Goal: Task Accomplishment & Management: Use online tool/utility

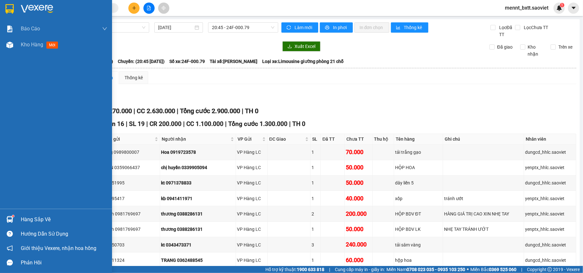
click at [28, 46] on span "Kho hàng" at bounding box center [32, 45] width 22 height 6
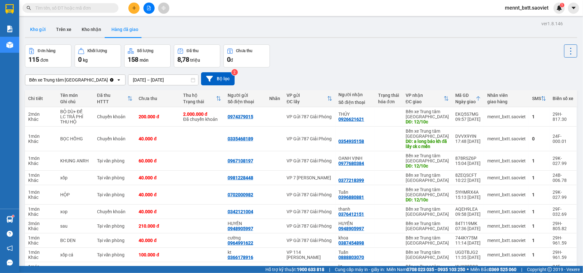
click at [43, 27] on button "Kho gửi" at bounding box center [38, 29] width 26 height 15
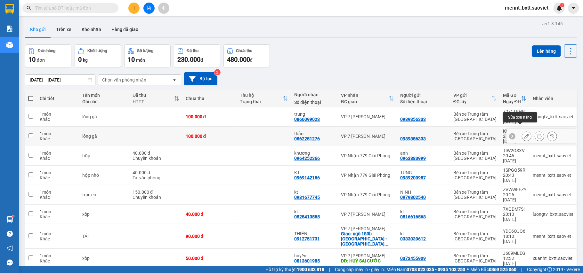
click at [522, 132] on button at bounding box center [526, 136] width 9 height 11
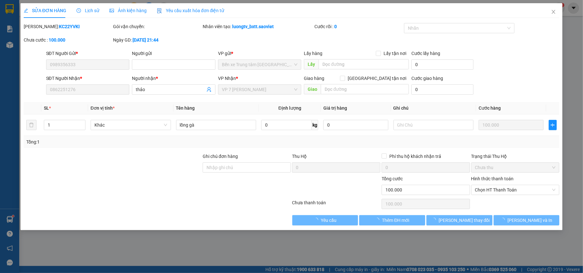
type input "0989356333"
type input "0862251276"
type input "thảo"
type input "0"
type input "100.000"
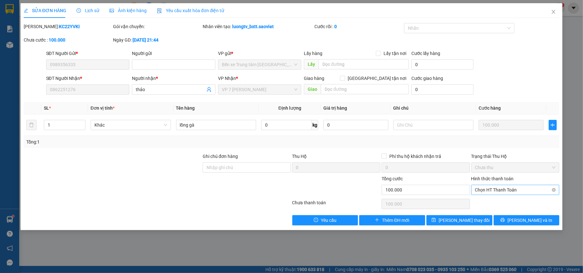
click at [507, 187] on span "Chọn HT Thanh Toán" at bounding box center [515, 190] width 81 height 10
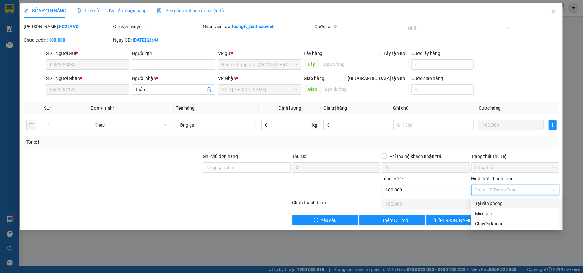
click at [500, 204] on div "Tại văn phòng" at bounding box center [515, 203] width 81 height 7
type input "0"
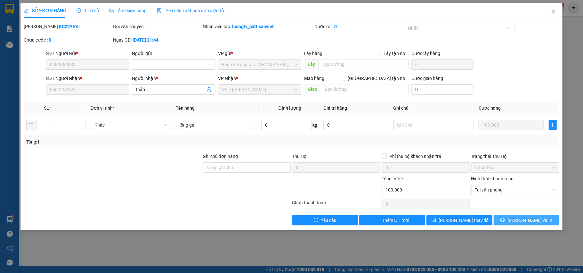
click at [523, 223] on span "[PERSON_NAME] và In" at bounding box center [529, 220] width 45 height 7
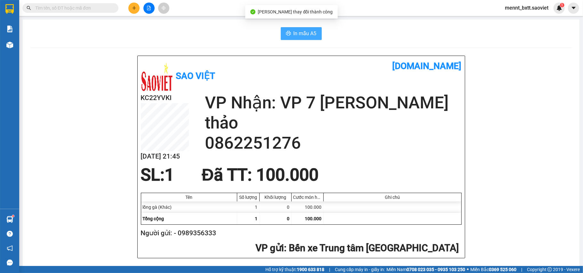
click at [301, 31] on span "In mẫu A5" at bounding box center [304, 33] width 23 height 8
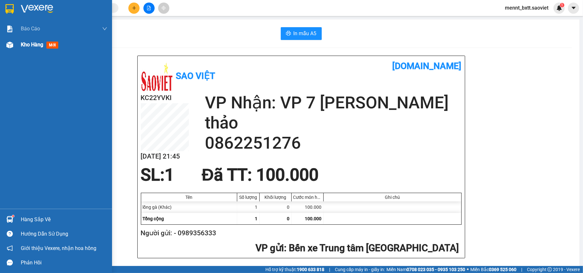
click at [24, 45] on span "Kho hàng" at bounding box center [32, 45] width 22 height 6
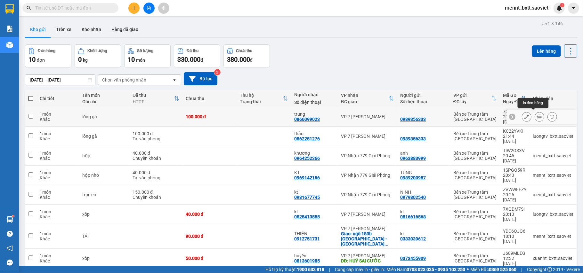
click at [537, 115] on icon at bounding box center [539, 117] width 4 height 4
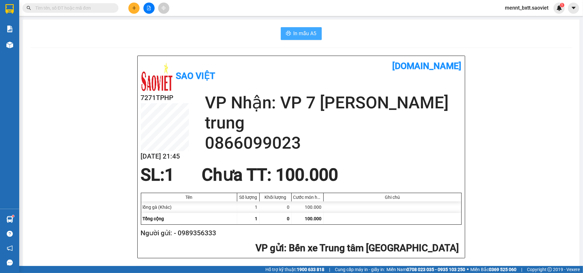
click at [298, 33] on span "In mẫu A5" at bounding box center [304, 33] width 23 height 8
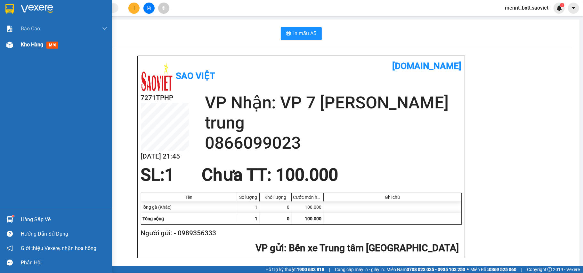
click at [29, 44] on span "Kho hàng" at bounding box center [32, 45] width 22 height 6
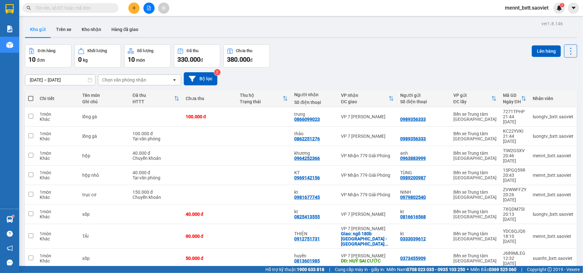
scroll to position [29, 0]
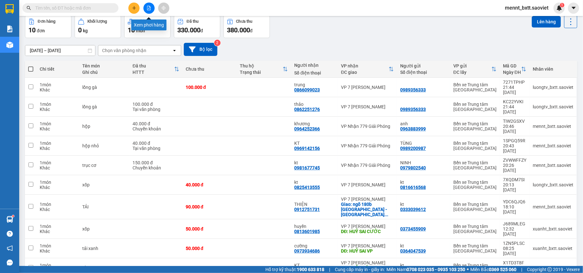
click at [149, 10] on button at bounding box center [148, 8] width 11 height 11
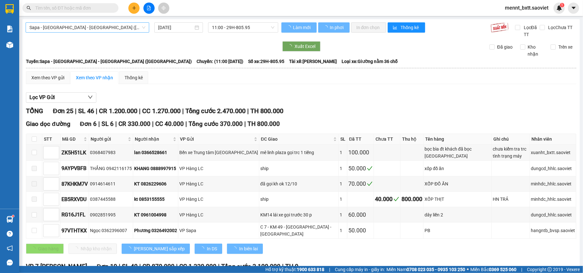
click at [112, 26] on span "Sapa - [GEOGRAPHIC_DATA] - [GEOGRAPHIC_DATA] ([GEOGRAPHIC_DATA])" at bounding box center [87, 28] width 116 height 10
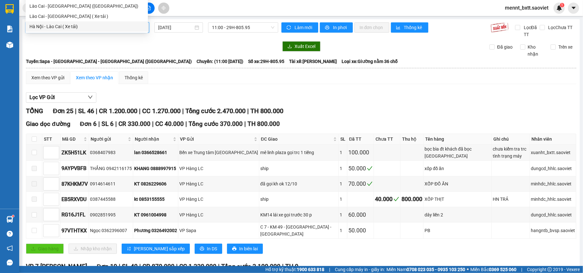
click at [144, 49] on div at bounding box center [152, 46] width 252 height 10
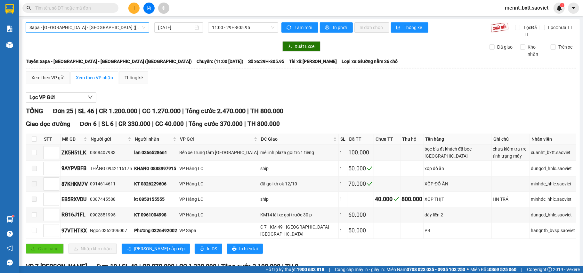
click at [114, 27] on span "Sapa - [GEOGRAPHIC_DATA] - [GEOGRAPHIC_DATA] ([GEOGRAPHIC_DATA])" at bounding box center [87, 28] width 116 height 10
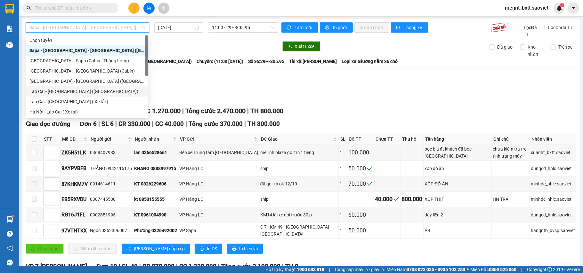
scroll to position [51, 0]
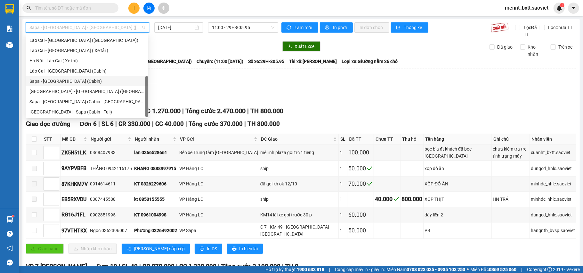
click at [74, 81] on div "Sapa - [GEOGRAPHIC_DATA] (Cabin)" at bounding box center [86, 81] width 115 height 7
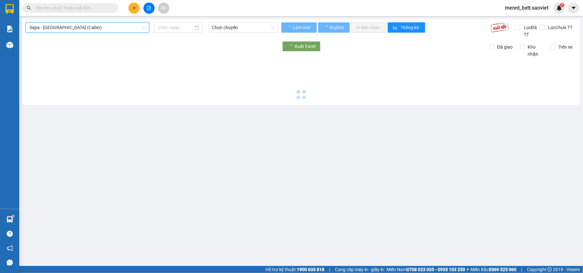
type input "[DATE]"
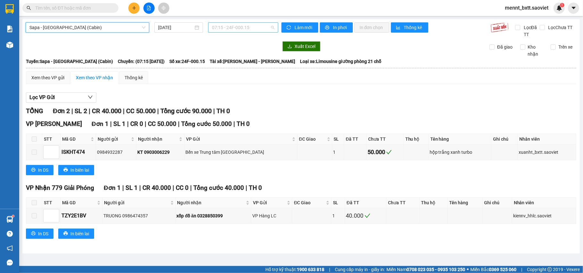
click at [217, 30] on span "07:15 - 24F-000.15" at bounding box center [243, 28] width 62 height 10
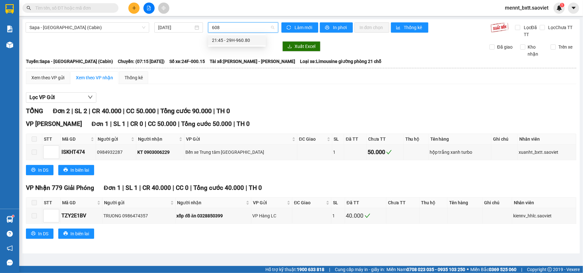
type input "6080"
click at [236, 39] on div "21:45 - 29H-960.80" at bounding box center [237, 40] width 50 height 7
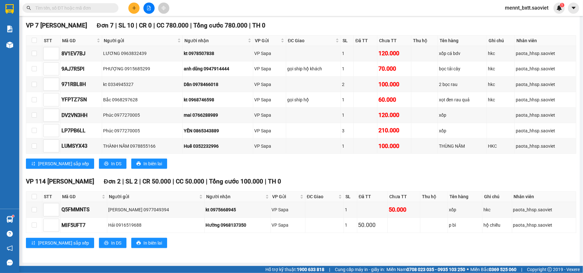
scroll to position [59, 0]
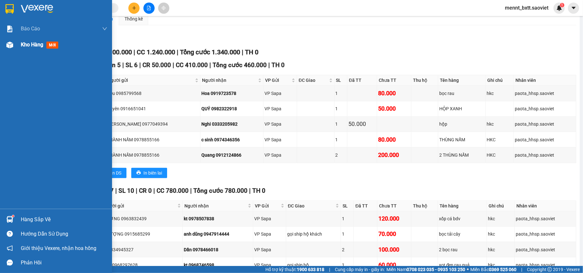
click at [32, 42] on span "Kho hàng" at bounding box center [32, 45] width 22 height 6
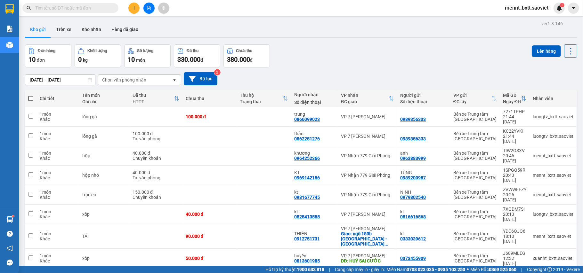
scroll to position [29, 0]
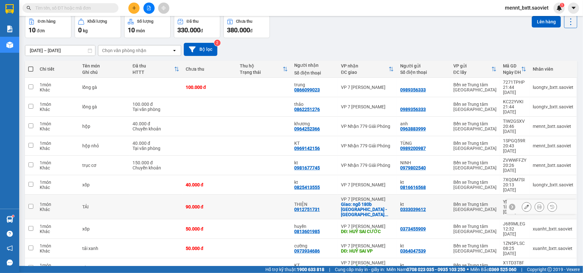
click at [236, 195] on td at bounding box center [263, 207] width 54 height 25
checkbox input "true"
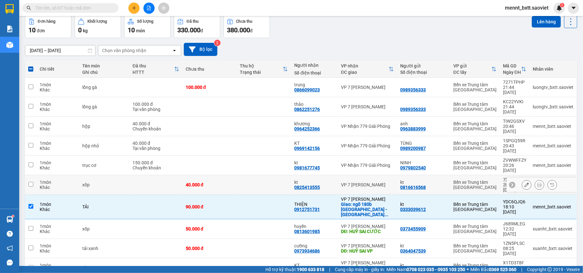
click at [223, 175] on td "40.000 đ" at bounding box center [209, 185] width 54 height 20
checkbox input "true"
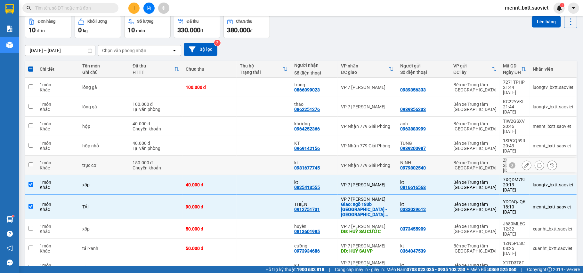
click at [221, 156] on td at bounding box center [209, 166] width 54 height 20
checkbox input "true"
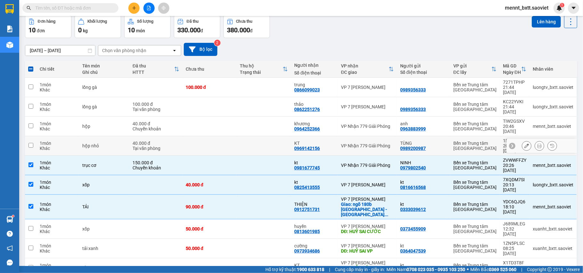
click at [217, 136] on td at bounding box center [209, 146] width 54 height 20
checkbox input "true"
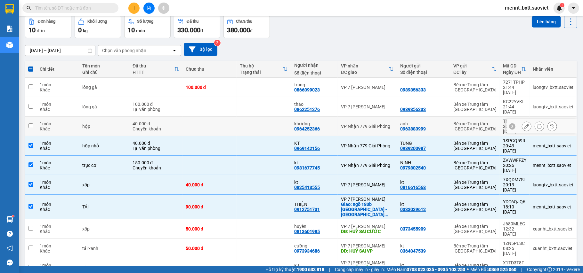
click at [216, 117] on td at bounding box center [209, 127] width 54 height 20
checkbox input "true"
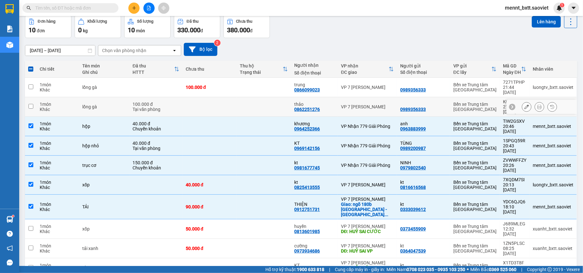
click at [217, 101] on td at bounding box center [209, 107] width 54 height 20
checkbox input "true"
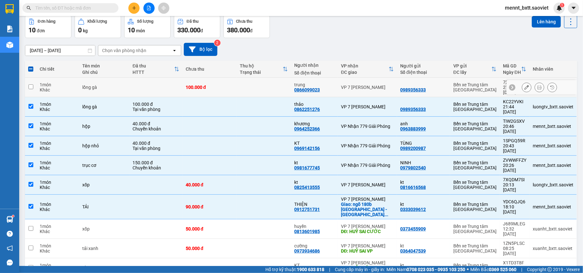
click at [219, 82] on td "100.000 đ" at bounding box center [209, 88] width 54 height 20
checkbox input "true"
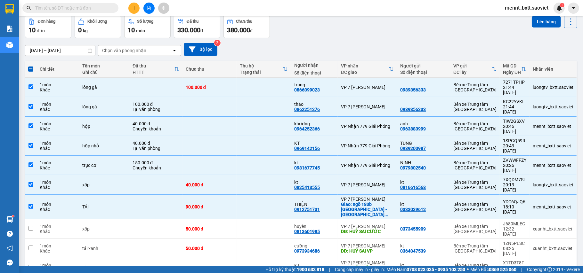
scroll to position [0, 0]
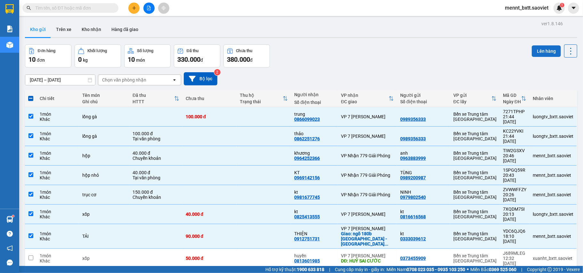
click at [537, 50] on button "Lên hàng" at bounding box center [545, 51] width 29 height 12
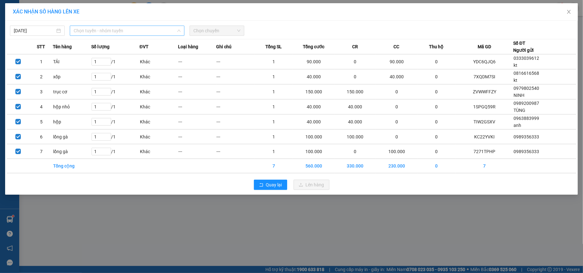
click at [142, 31] on span "Chọn tuyến - nhóm tuyến" at bounding box center [127, 31] width 107 height 10
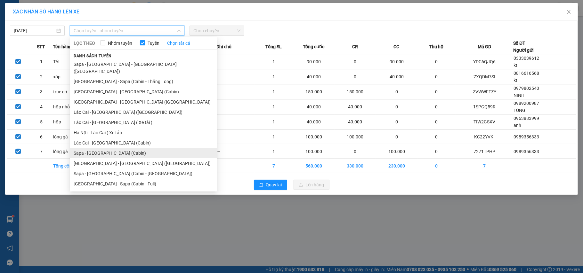
click at [126, 148] on li "Sapa - [GEOGRAPHIC_DATA] (Cabin)" at bounding box center [143, 153] width 147 height 10
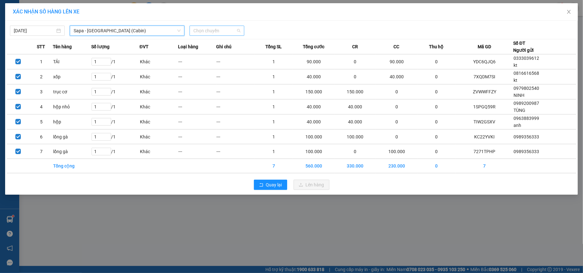
click at [209, 31] on span "Chọn chuyến" at bounding box center [216, 31] width 47 height 10
type input "6080"
click at [214, 44] on div "21:45 - 29H-960.80" at bounding box center [218, 43] width 50 height 7
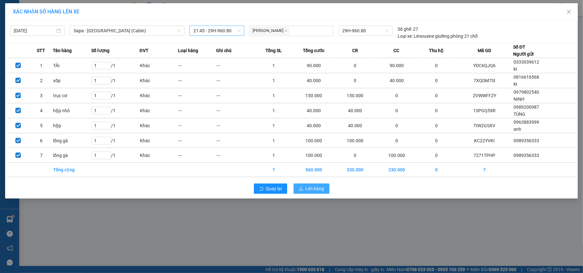
click at [305, 187] on button "Lên hàng" at bounding box center [311, 189] width 36 height 10
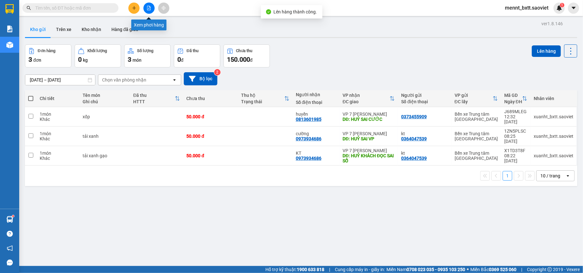
click at [145, 10] on button at bounding box center [148, 8] width 11 height 11
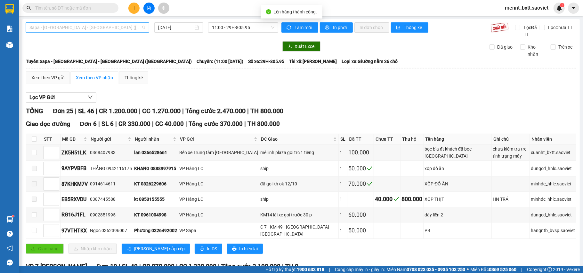
click at [113, 27] on span "Sapa - [GEOGRAPHIC_DATA] - [GEOGRAPHIC_DATA] ([GEOGRAPHIC_DATA])" at bounding box center [87, 28] width 116 height 10
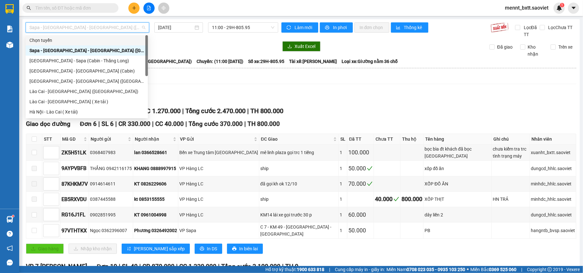
scroll to position [51, 0]
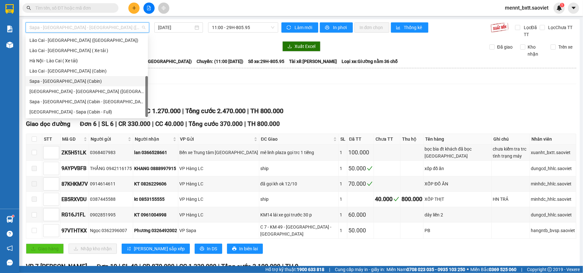
click at [87, 81] on div "Sapa - [GEOGRAPHIC_DATA] (Cabin)" at bounding box center [86, 81] width 115 height 7
type input "[DATE]"
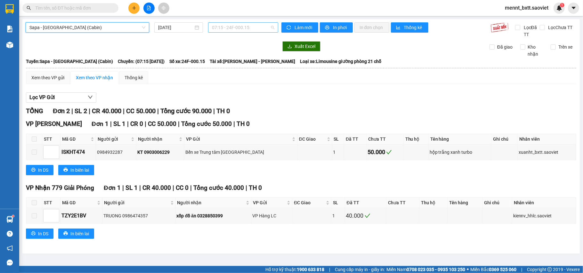
click at [221, 26] on span "07:15 - 24F-000.15" at bounding box center [243, 28] width 62 height 10
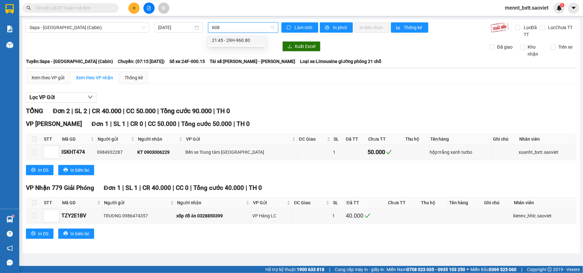
type input "6080"
click at [243, 42] on div "21:45 - 29H-960.80" at bounding box center [237, 40] width 50 height 7
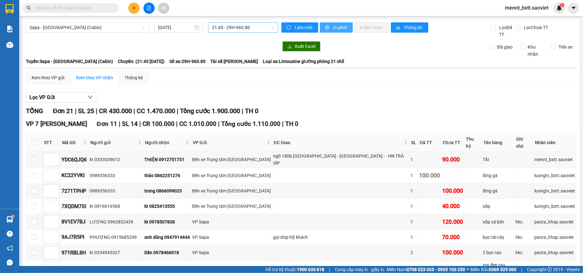
click at [336, 27] on span "In phơi" at bounding box center [340, 27] width 15 height 7
